Goal: Information Seeking & Learning: Learn about a topic

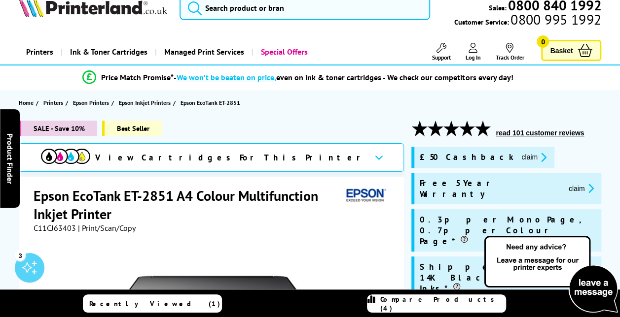
scroll to position [18, 0]
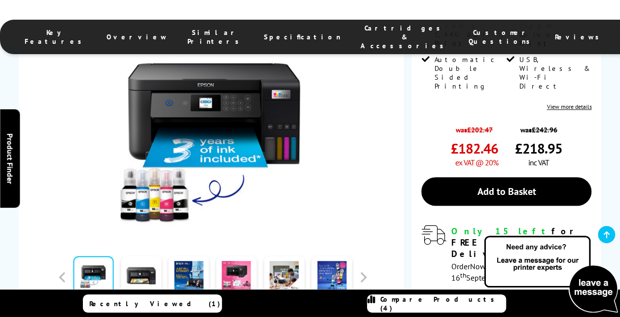
click at [458, 307] on span "Compare Products (4)" at bounding box center [442, 304] width 125 height 18
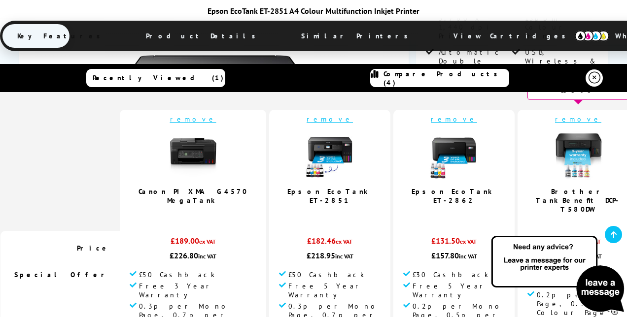
scroll to position [38, 0]
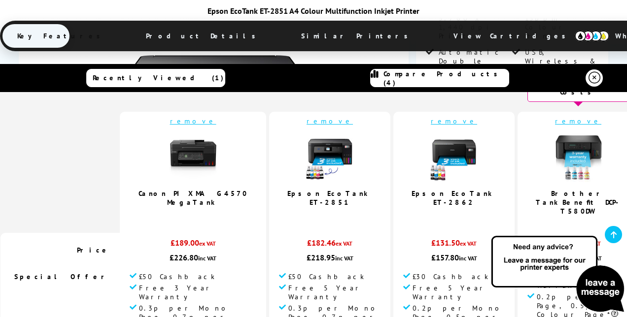
click at [321, 147] on img at bounding box center [329, 157] width 49 height 49
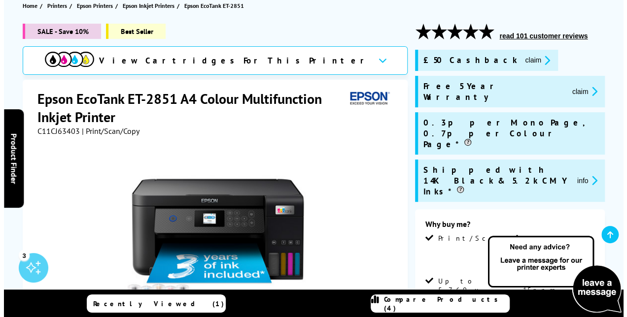
scroll to position [116, 0]
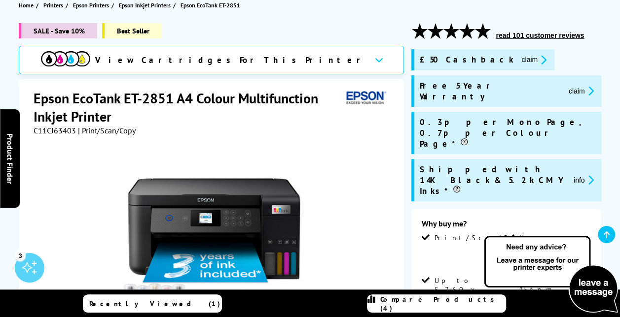
click at [537, 63] on icon "promo-description" at bounding box center [541, 60] width 9 height 10
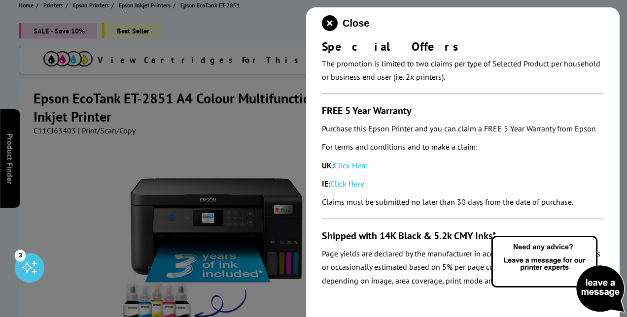
scroll to position [133, 0]
drag, startPoint x: 475, startPoint y: 254, endPoint x: 422, endPoint y: 261, distance: 54.1
click at [422, 261] on p "Page yields are declared by the manufacturer in accordance with ISO/IEC standar…" at bounding box center [463, 267] width 282 height 40
click at [430, 267] on em "Page yields are declared by the manufacturer in accordance with ISO/IEC standar…" at bounding box center [461, 267] width 279 height 36
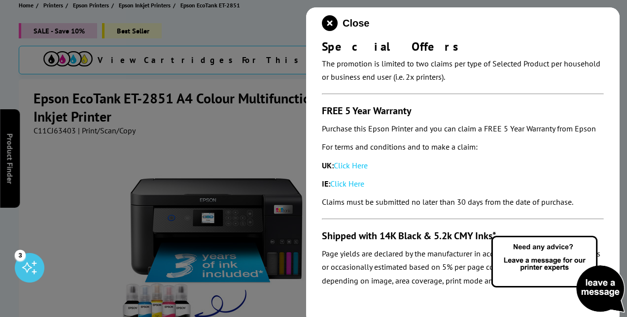
click at [357, 161] on link "Click Here" at bounding box center [351, 166] width 34 height 10
click at [329, 20] on icon "close modal" at bounding box center [330, 23] width 16 height 16
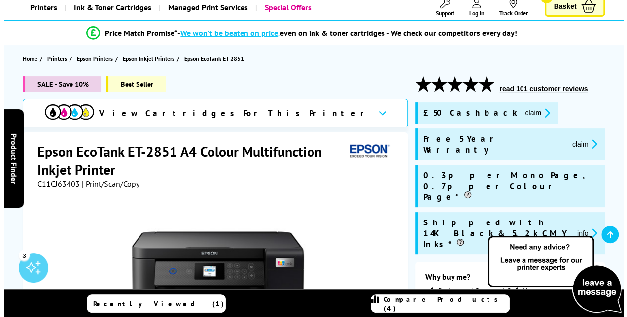
scroll to position [97, 0]
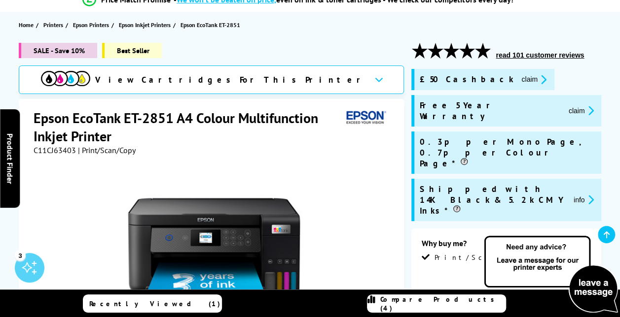
click at [537, 78] on icon "promo-description" at bounding box center [541, 79] width 9 height 10
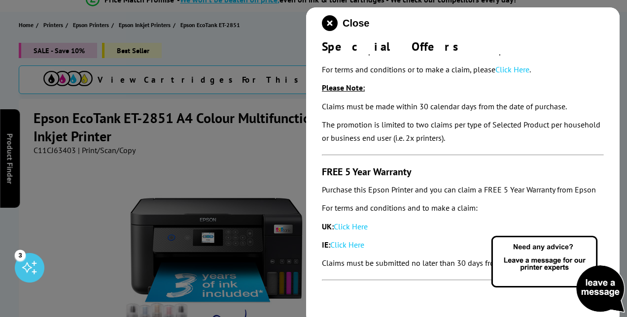
scroll to position [0, 0]
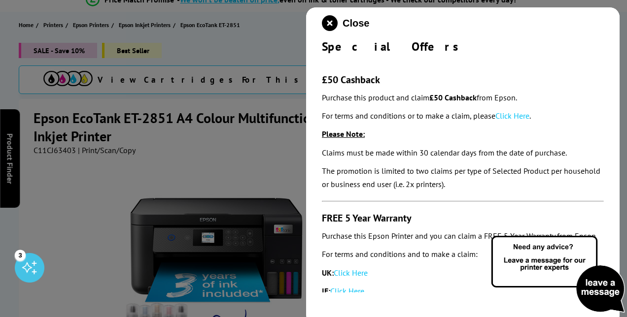
click at [517, 118] on link "Click Here" at bounding box center [512, 116] width 34 height 10
click at [242, 107] on div at bounding box center [313, 158] width 627 height 317
click at [72, 107] on div at bounding box center [313, 158] width 627 height 317
click at [330, 26] on icon "close modal" at bounding box center [330, 23] width 16 height 16
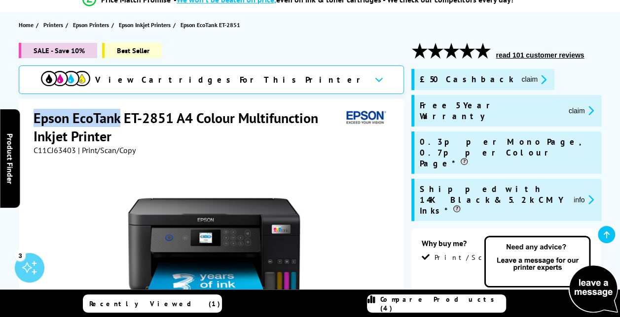
drag, startPoint x: 34, startPoint y: 118, endPoint x: 120, endPoint y: 122, distance: 86.8
click at [120, 122] on h1 "Epson EcoTank ET-2851 A4 Colour Multifunction Inkjet Printer" at bounding box center [188, 127] width 309 height 36
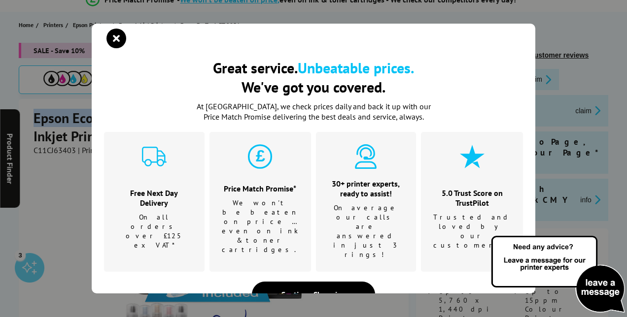
copy h1 "Epson EcoTank"
